Goal: Task Accomplishment & Management: Manage account settings

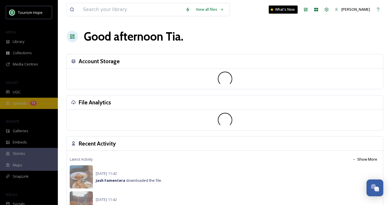
click at [24, 102] on span "Uploads" at bounding box center [20, 102] width 14 height 5
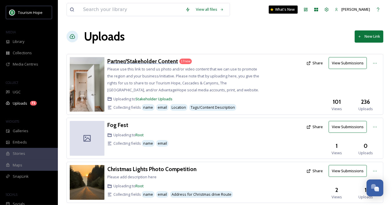
click at [128, 60] on h3 "Partner/Stakeholder Content" at bounding box center [142, 61] width 71 height 7
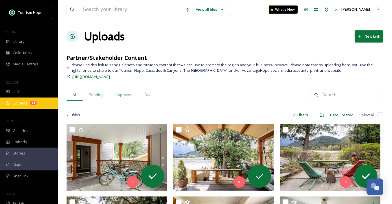
click at [24, 104] on span "Uploads" at bounding box center [20, 102] width 14 height 5
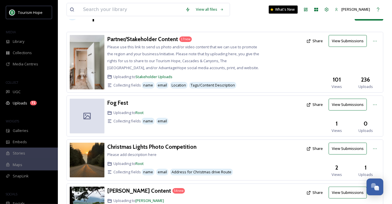
scroll to position [51, 0]
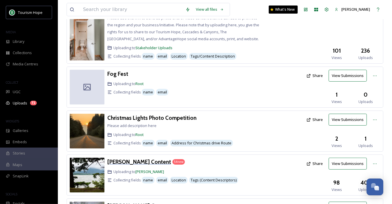
click at [138, 162] on h3 "[PERSON_NAME] Content" at bounding box center [139, 161] width 64 height 7
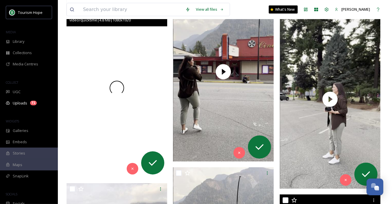
scroll to position [2280, 0]
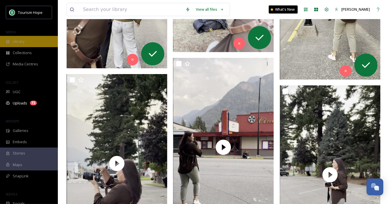
click at [25, 41] on div "Library" at bounding box center [29, 41] width 58 height 11
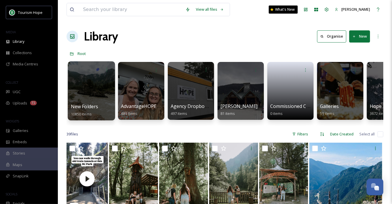
click at [78, 90] on div at bounding box center [91, 90] width 47 height 59
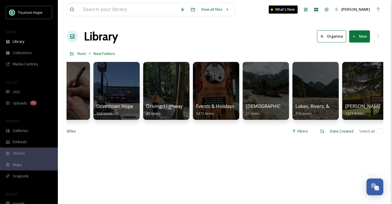
scroll to position [0, 325]
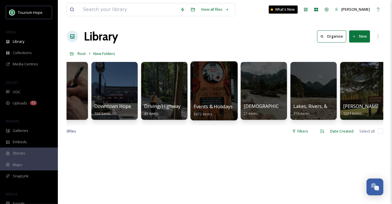
click at [217, 95] on div at bounding box center [213, 90] width 47 height 59
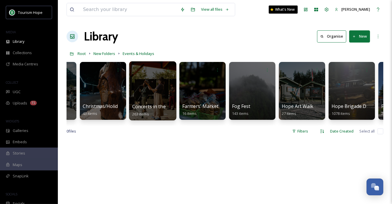
scroll to position [0, 196]
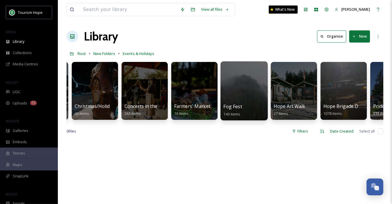
click at [254, 109] on div "Fog Fest 143 items" at bounding box center [244, 110] width 41 height 14
click at [235, 94] on div at bounding box center [244, 90] width 47 height 59
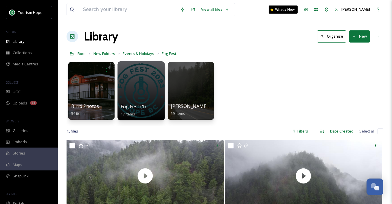
click at [143, 100] on div at bounding box center [141, 90] width 47 height 59
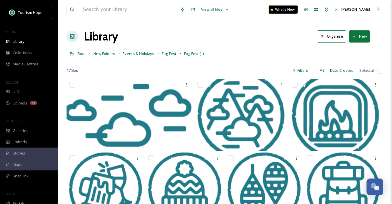
click at [364, 32] on button "New" at bounding box center [359, 36] width 21 height 12
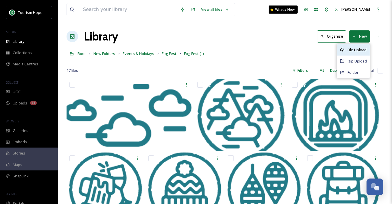
click at [358, 50] on span "File Upload" at bounding box center [357, 49] width 19 height 5
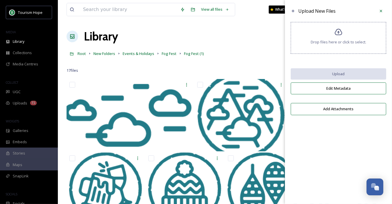
click at [318, 47] on div "Drop files here or click to select." at bounding box center [339, 38] width 96 height 32
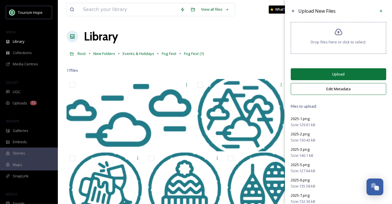
click at [331, 86] on button "Edit Metadata" at bounding box center [339, 89] width 96 height 12
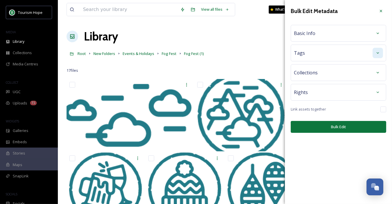
click at [380, 54] on div at bounding box center [378, 53] width 10 height 10
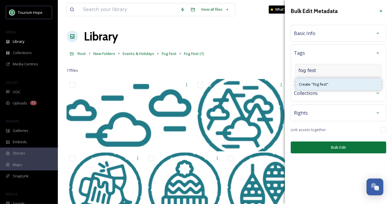
type input "fog fest"
click at [333, 83] on div "Create " fog fest "" at bounding box center [338, 84] width 85 height 11
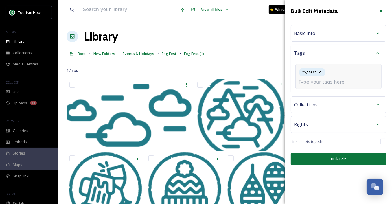
click at [330, 79] on input at bounding box center [328, 82] width 58 height 7
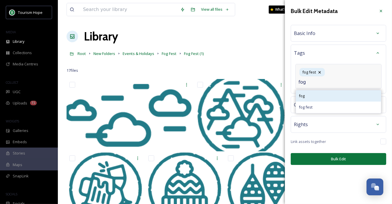
type input "fog"
click at [329, 90] on div "fog" at bounding box center [338, 95] width 85 height 11
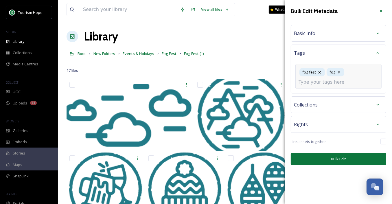
click at [341, 82] on input at bounding box center [328, 82] width 58 height 7
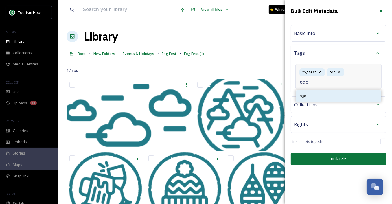
type input "logo"
click at [343, 94] on div "logo" at bounding box center [338, 95] width 85 height 11
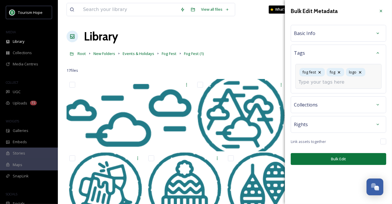
click at [333, 84] on input at bounding box center [328, 82] width 58 height 7
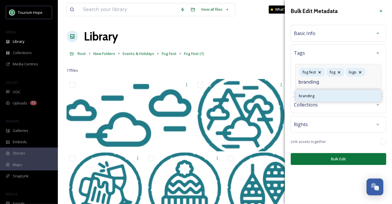
type input "branding"
click at [331, 97] on div "branding" at bounding box center [338, 95] width 85 height 11
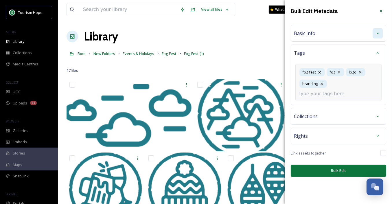
click at [379, 32] on icon at bounding box center [378, 33] width 5 height 5
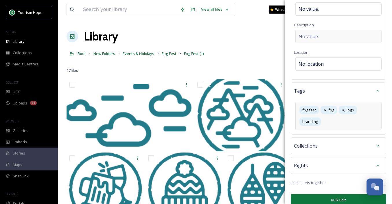
scroll to position [83, 0]
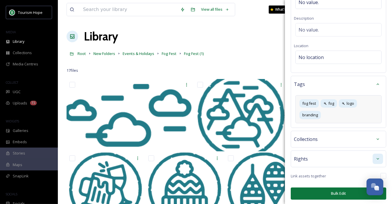
click at [377, 157] on icon at bounding box center [378, 159] width 5 height 5
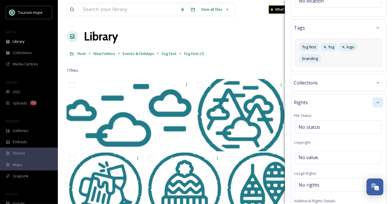
scroll to position [140, 0]
click at [379, 80] on icon at bounding box center [378, 82] width 5 height 5
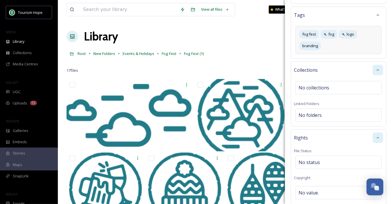
scroll to position [155, 0]
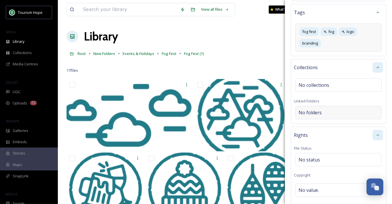
click at [326, 112] on div "No folders" at bounding box center [339, 112] width 86 height 13
click at [318, 112] on input at bounding box center [340, 112] width 89 height 13
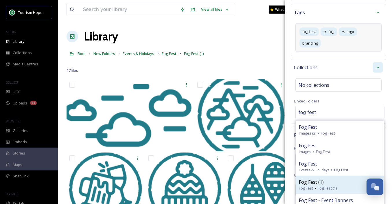
type input "fog fest"
click at [327, 181] on div "Fog Fest (1)" at bounding box center [340, 182] width 82 height 7
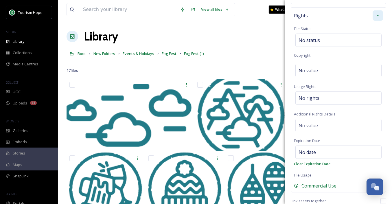
scroll to position [309, 0]
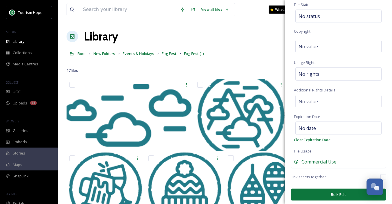
click at [331, 192] on button "Bulk Edit" at bounding box center [339, 195] width 96 height 12
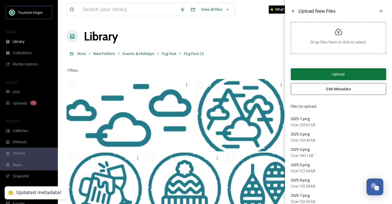
click at [330, 72] on button "Upload" at bounding box center [339, 74] width 96 height 12
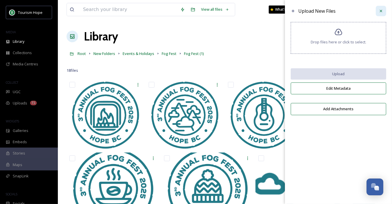
click at [384, 8] on div at bounding box center [381, 11] width 10 height 10
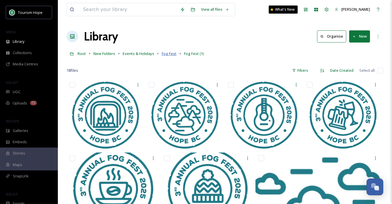
click at [165, 54] on span "Fog Fest" at bounding box center [169, 53] width 15 height 5
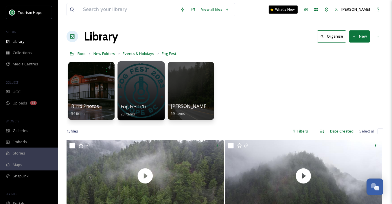
click at [148, 109] on div "Fog Fest (1) 23 items" at bounding box center [141, 110] width 41 height 14
click at [142, 77] on div at bounding box center [141, 90] width 47 height 59
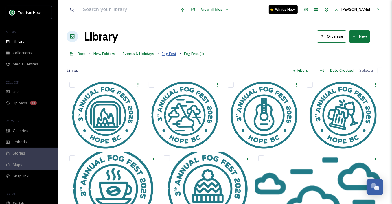
click at [167, 53] on span "Fog Fest" at bounding box center [169, 53] width 15 height 5
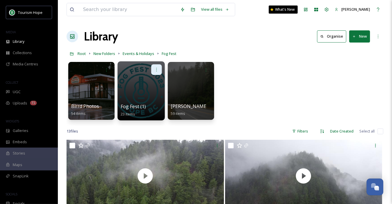
click at [158, 69] on icon at bounding box center [156, 69] width 5 height 5
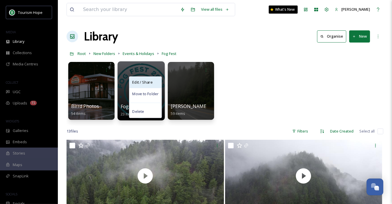
click at [151, 85] on span "Edit / Share" at bounding box center [142, 83] width 20 height 6
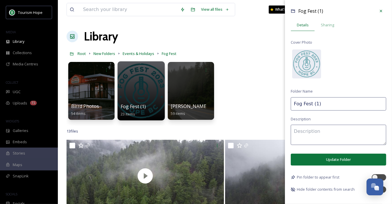
click at [321, 104] on input "Fog Fest (1)" at bounding box center [339, 103] width 96 height 13
type input "Fog Fest Logos"
click at [326, 159] on button "Update Folder" at bounding box center [339, 160] width 96 height 12
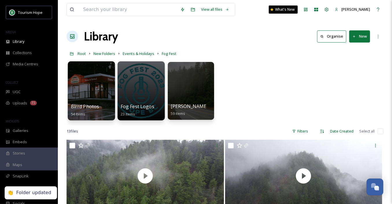
click at [87, 99] on div at bounding box center [91, 90] width 47 height 59
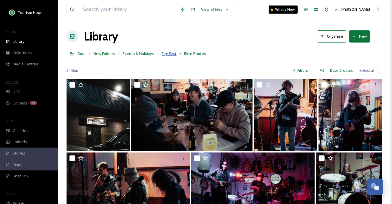
click at [164, 54] on span "Fog Fest" at bounding box center [169, 53] width 15 height 5
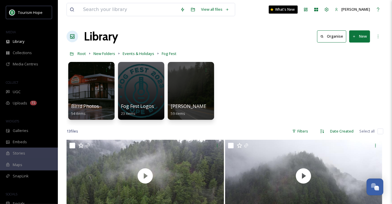
click at [229, 98] on div "Blrrd Photos 54 items Fog Fest Logos 23 items [PERSON_NAME]'s Photos 59 items" at bounding box center [225, 92] width 317 height 67
click at [359, 32] on button "New" at bounding box center [359, 36] width 21 height 12
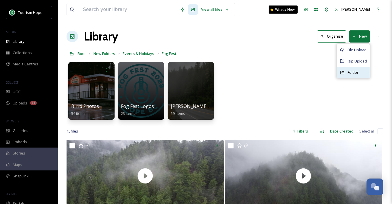
click at [359, 73] on div "Folder" at bounding box center [353, 72] width 33 height 11
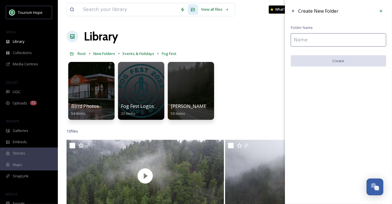
click at [333, 43] on input at bounding box center [339, 39] width 96 height 13
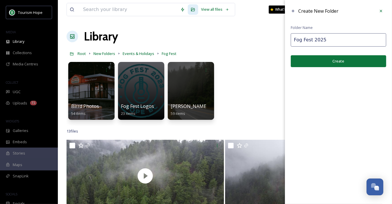
type input "Fog Fest 2025"
click at [345, 59] on button "Create" at bounding box center [339, 61] width 96 height 12
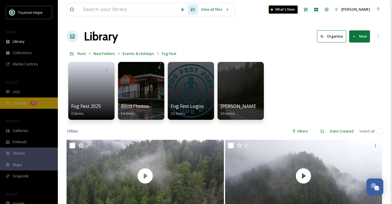
click at [25, 102] on span "Uploads" at bounding box center [20, 102] width 14 height 5
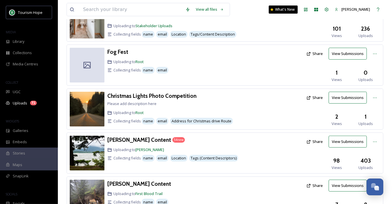
scroll to position [75, 0]
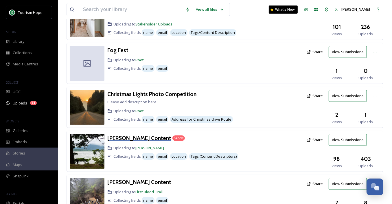
click at [130, 138] on h3 "[PERSON_NAME] Content" at bounding box center [139, 138] width 64 height 7
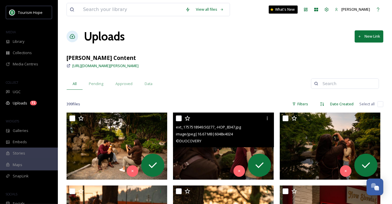
click at [193, 157] on img at bounding box center [223, 146] width 101 height 67
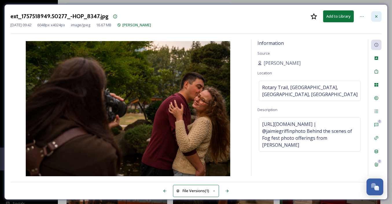
click at [375, 15] on icon at bounding box center [376, 16] width 5 height 5
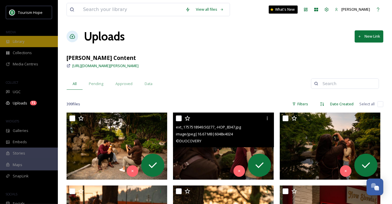
click at [28, 42] on div "Library" at bounding box center [29, 41] width 58 height 11
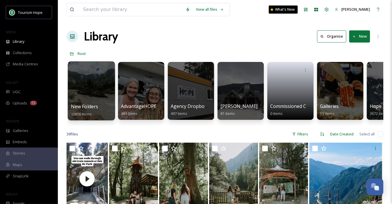
click at [91, 94] on div at bounding box center [91, 90] width 47 height 59
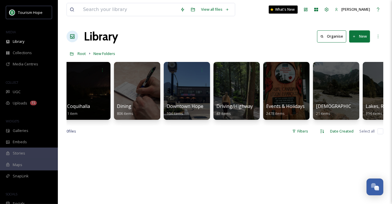
scroll to position [0, 257]
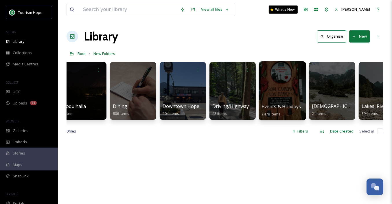
click at [285, 84] on div at bounding box center [282, 90] width 47 height 59
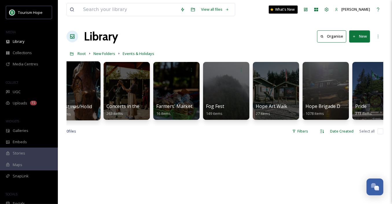
scroll to position [0, 330]
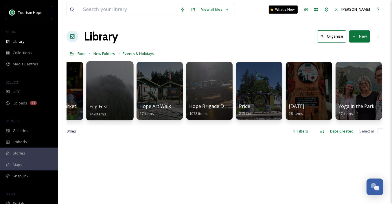
click at [106, 101] on div at bounding box center [109, 90] width 47 height 59
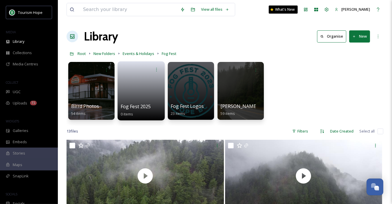
click at [132, 89] on link at bounding box center [141, 89] width 41 height 28
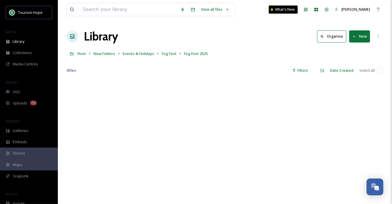
click at [363, 38] on button "New" at bounding box center [359, 36] width 21 height 12
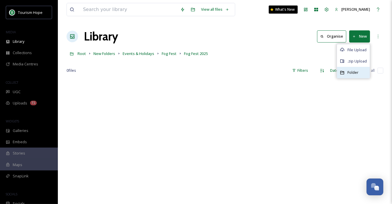
click at [355, 71] on span "Folder" at bounding box center [353, 72] width 11 height 5
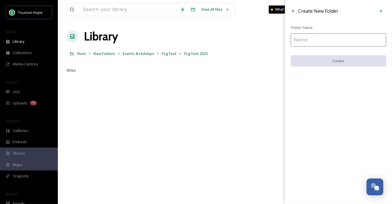
click at [314, 36] on input at bounding box center [339, 39] width 96 height 13
paste input "[PERSON_NAME] (@jaimiegriffinphoto)"
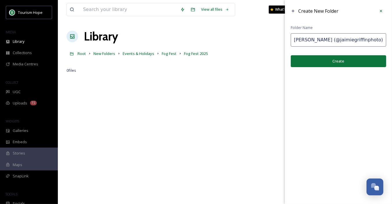
drag, startPoint x: 321, startPoint y: 40, endPoint x: 369, endPoint y: 40, distance: 48.0
click at [369, 40] on input "[PERSON_NAME] (@jaimiegriffinphoto)" at bounding box center [339, 39] width 96 height 13
click at [373, 40] on input "[PERSON_NAME] (@jaimiegriffinphoto)" at bounding box center [339, 39] width 96 height 13
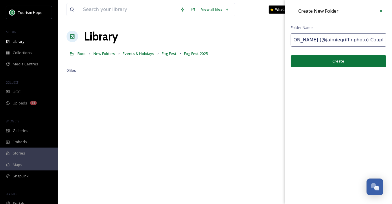
click at [371, 41] on input "[PERSON_NAME] (@jaimiegriffinphoto) Couple Shoot" at bounding box center [339, 39] width 96 height 13
type input "[PERSON_NAME] (@jaimiegriffinphoto) Couples Fog Fest Shoot"
click at [356, 63] on button "Create" at bounding box center [339, 61] width 96 height 12
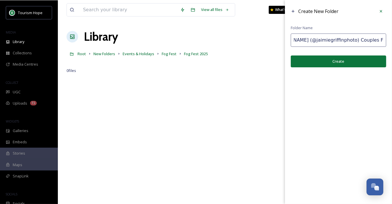
scroll to position [0, 0]
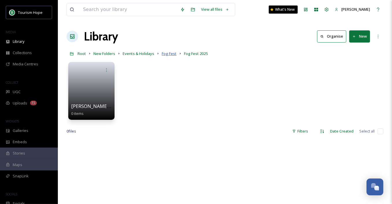
click at [168, 52] on span "Fog Fest" at bounding box center [169, 53] width 15 height 5
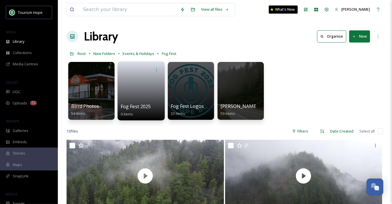
click at [146, 90] on link at bounding box center [141, 89] width 41 height 28
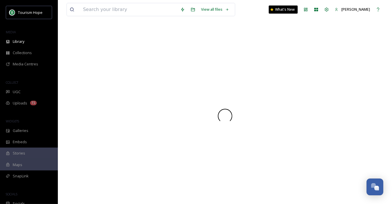
click at [146, 90] on div at bounding box center [225, 116] width 317 height 176
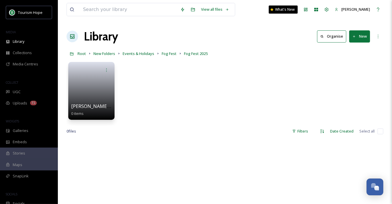
click at [146, 90] on div "[PERSON_NAME] (@jaimiegriffinphoto) Couples Fog Fest Shoot 0 items" at bounding box center [225, 92] width 317 height 67
click at [99, 81] on link at bounding box center [91, 89] width 41 height 28
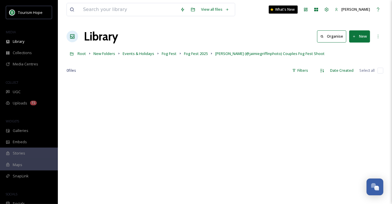
click at [161, 89] on div at bounding box center [225, 181] width 317 height 204
click at [15, 103] on span "Uploads" at bounding box center [20, 102] width 14 height 5
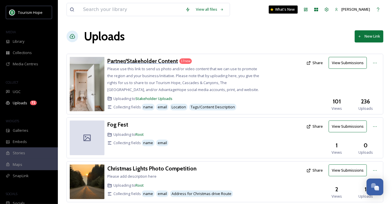
click at [140, 58] on h3 "Partner/Stakeholder Content" at bounding box center [142, 61] width 71 height 7
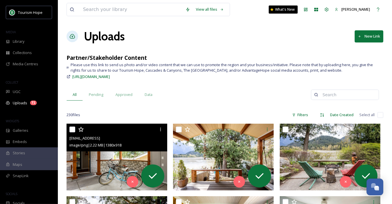
click at [119, 156] on img at bounding box center [117, 157] width 101 height 67
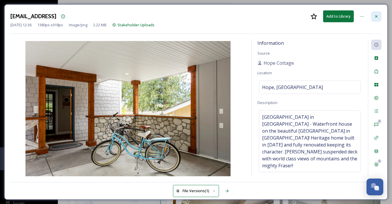
click at [376, 16] on icon at bounding box center [376, 16] width 5 height 5
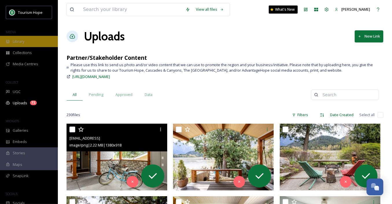
click at [36, 41] on div "Library" at bounding box center [29, 41] width 58 height 11
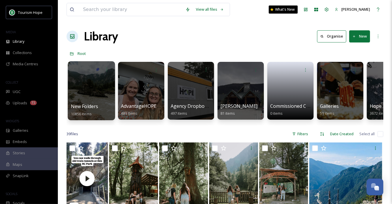
click at [93, 93] on div at bounding box center [91, 90] width 47 height 59
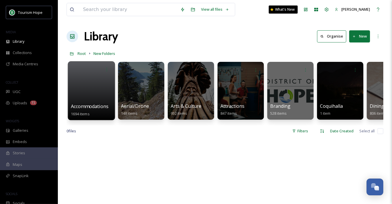
click at [97, 93] on div at bounding box center [91, 90] width 47 height 59
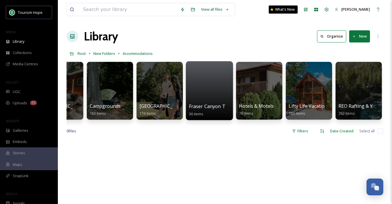
scroll to position [0, 31]
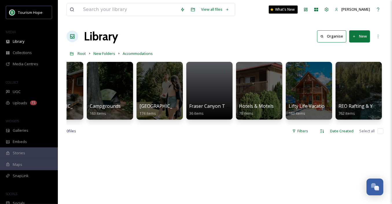
click at [361, 33] on button "New" at bounding box center [359, 36] width 21 height 12
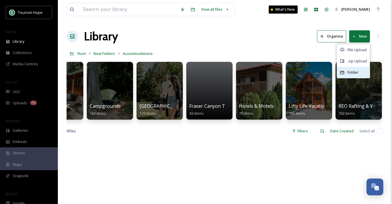
click at [355, 73] on span "Folder" at bounding box center [353, 72] width 11 height 5
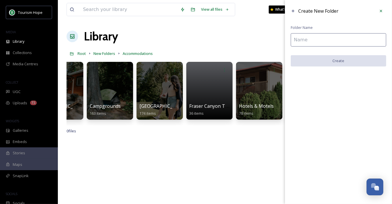
click at [307, 40] on input at bounding box center [339, 39] width 96 height 13
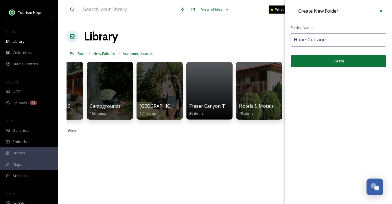
type input "Hope Cottage"
click at [312, 57] on button "Create" at bounding box center [339, 61] width 96 height 12
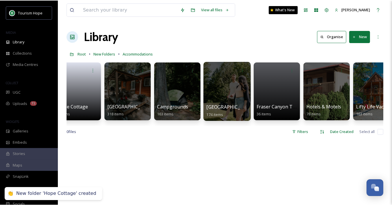
scroll to position [0, 0]
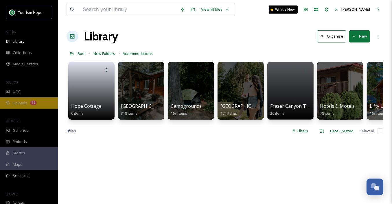
click at [18, 102] on span "Uploads" at bounding box center [20, 102] width 14 height 5
